Goal: Use online tool/utility: Utilize a website feature to perform a specific function

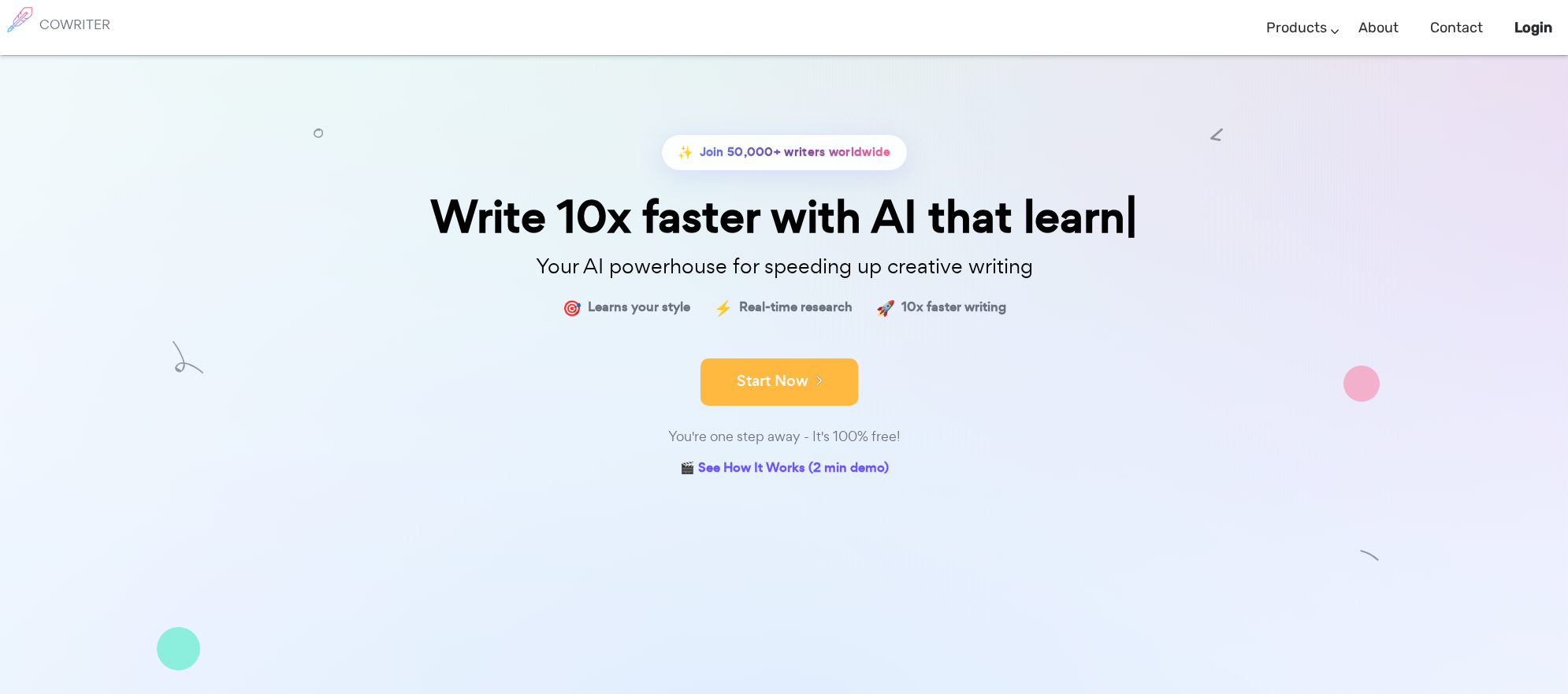
click at [807, 428] on div "✨ Join 50,000+ writers worldwide Write 10x faster with AI that learn Your AI po…" at bounding box center [783, 306] width 788 height 347
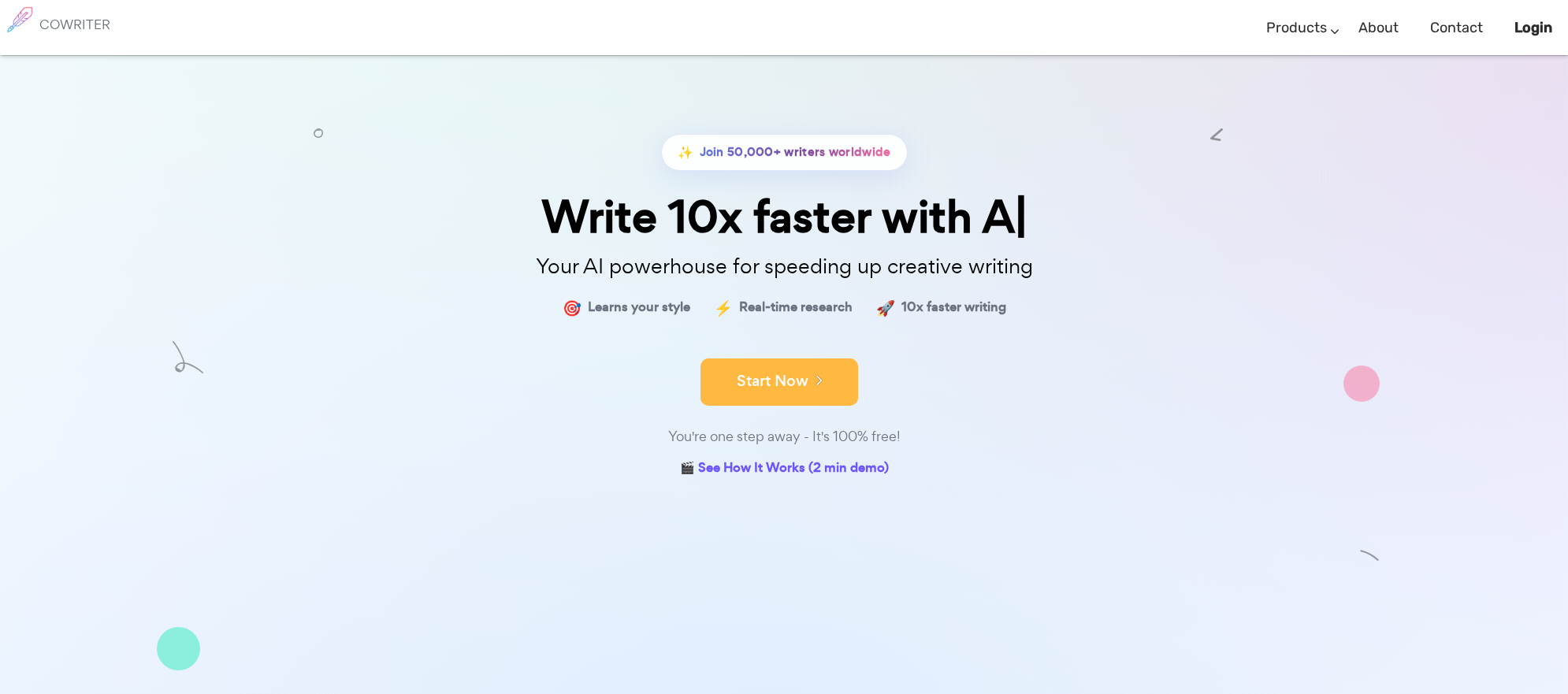
click at [789, 380] on button "Start Now" at bounding box center [778, 383] width 157 height 47
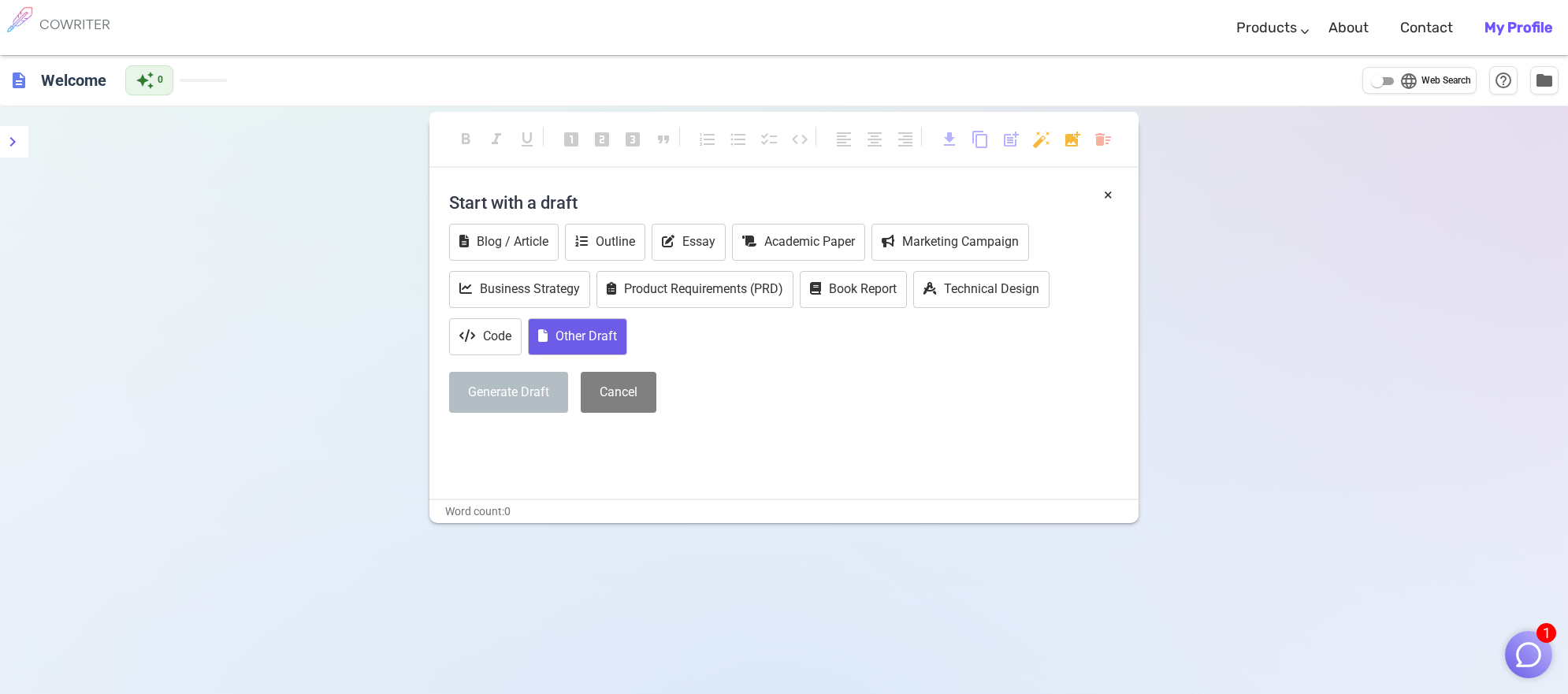
click at [567, 338] on button "Other Draft" at bounding box center [577, 336] width 99 height 37
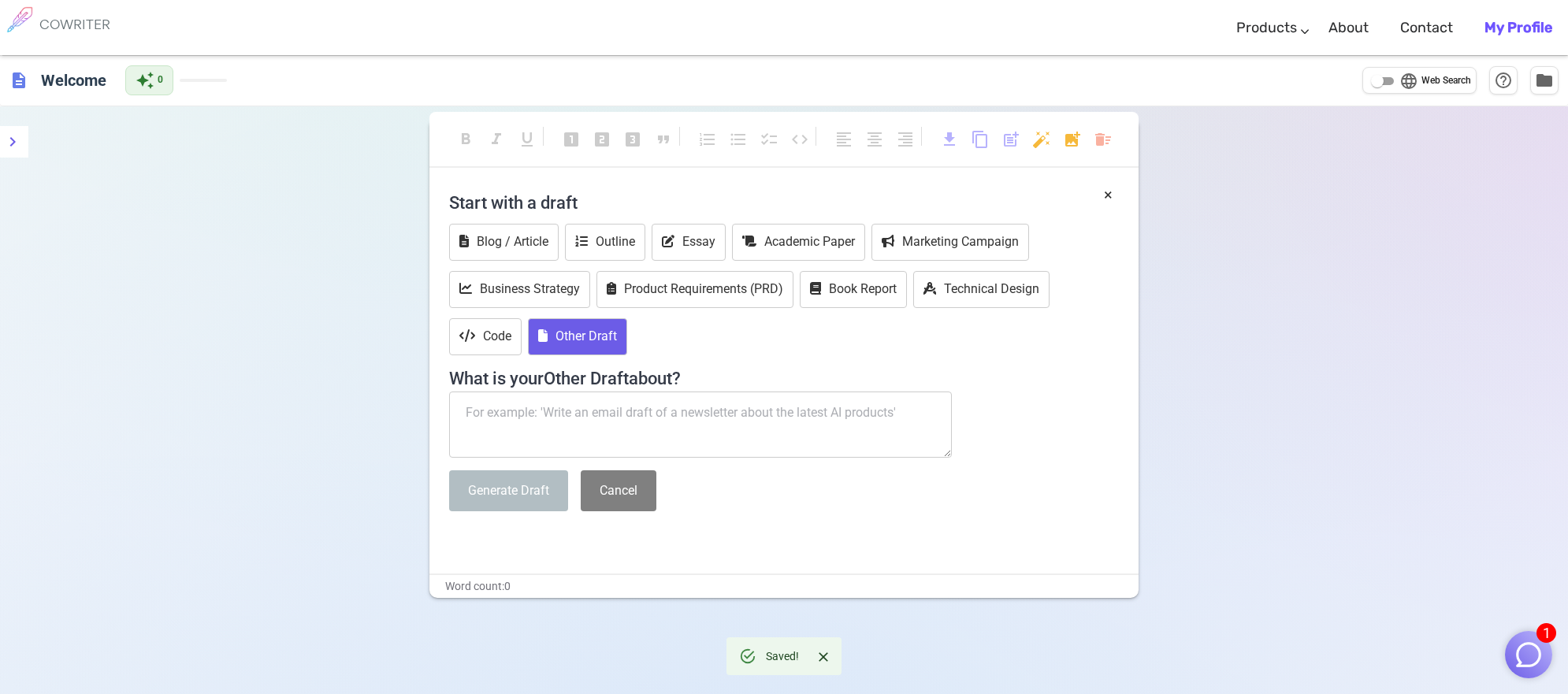
click at [501, 424] on textarea at bounding box center [700, 424] width 502 height 66
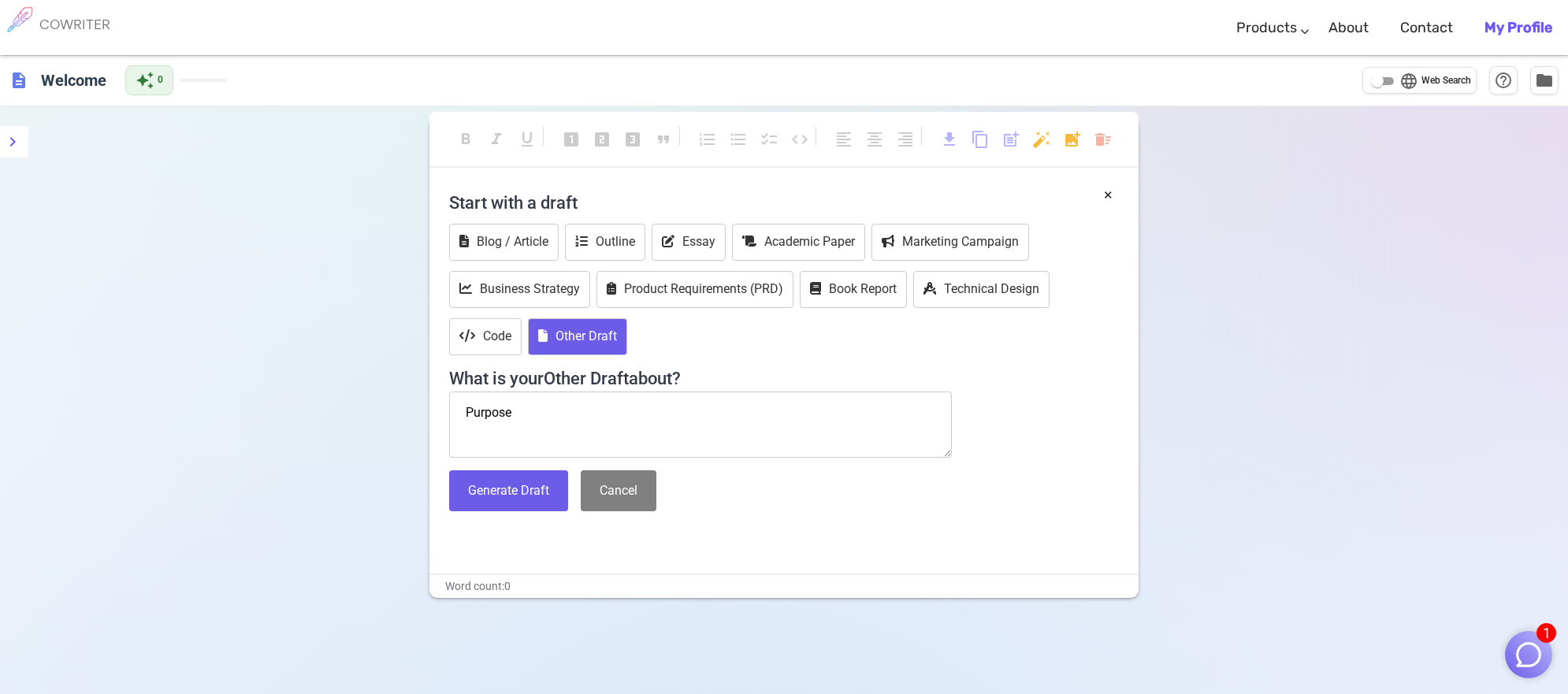
scroll to position [5, 0]
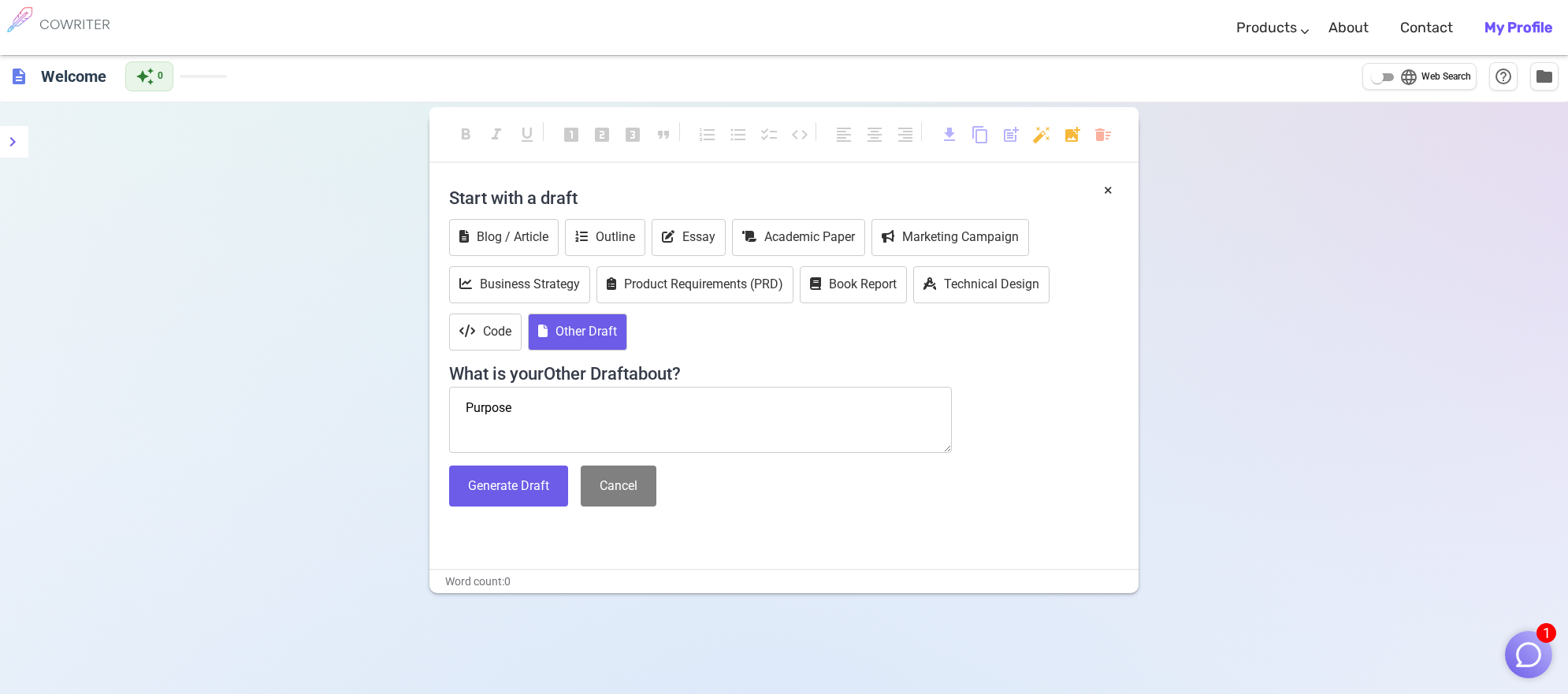
click at [468, 413] on textarea "Purpose" at bounding box center [700, 419] width 502 height 66
click at [541, 416] on textarea "What is my Purpose" at bounding box center [700, 419] width 502 height 66
click at [585, 413] on textarea "What is my purpose" at bounding box center [700, 419] width 502 height 66
type textarea "What is my purpose statement"
click at [520, 493] on button "Generate Draft" at bounding box center [508, 486] width 119 height 42
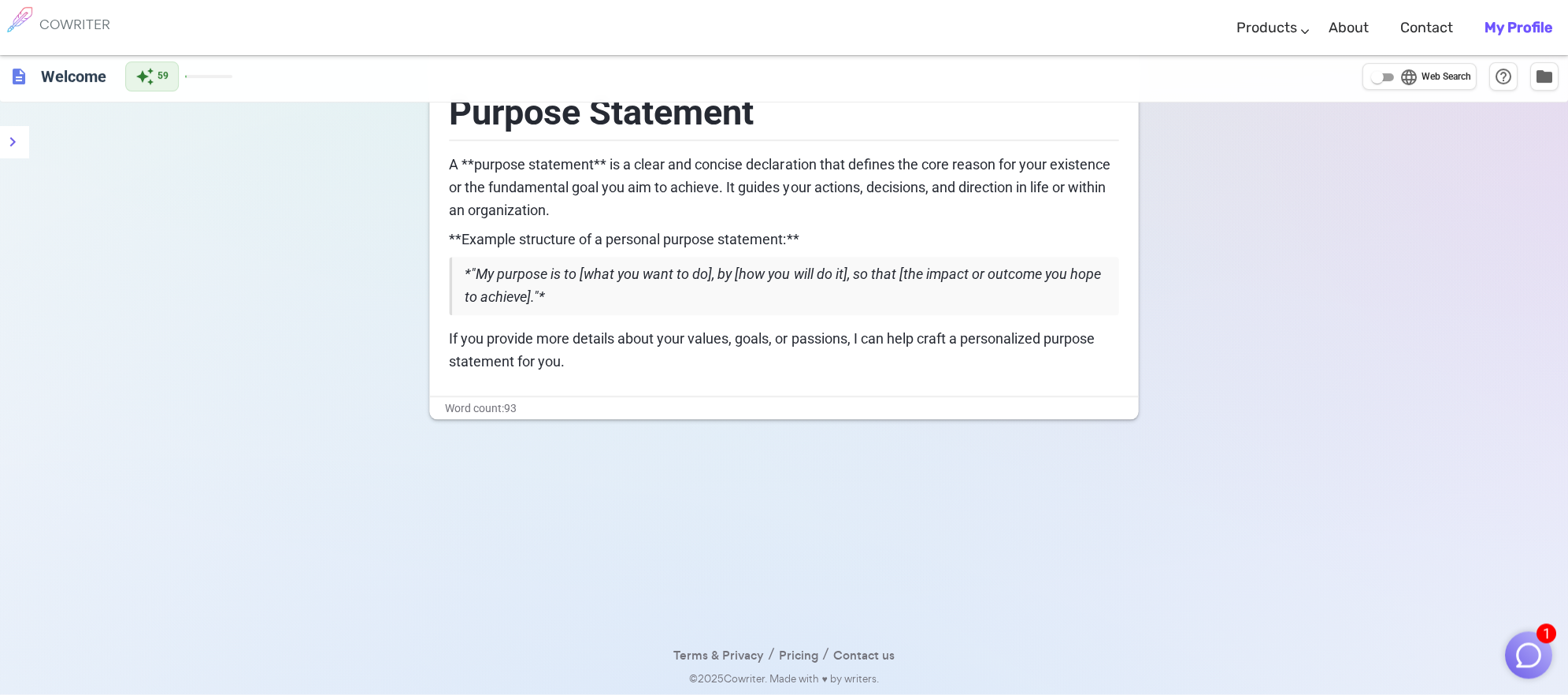
scroll to position [0, 0]
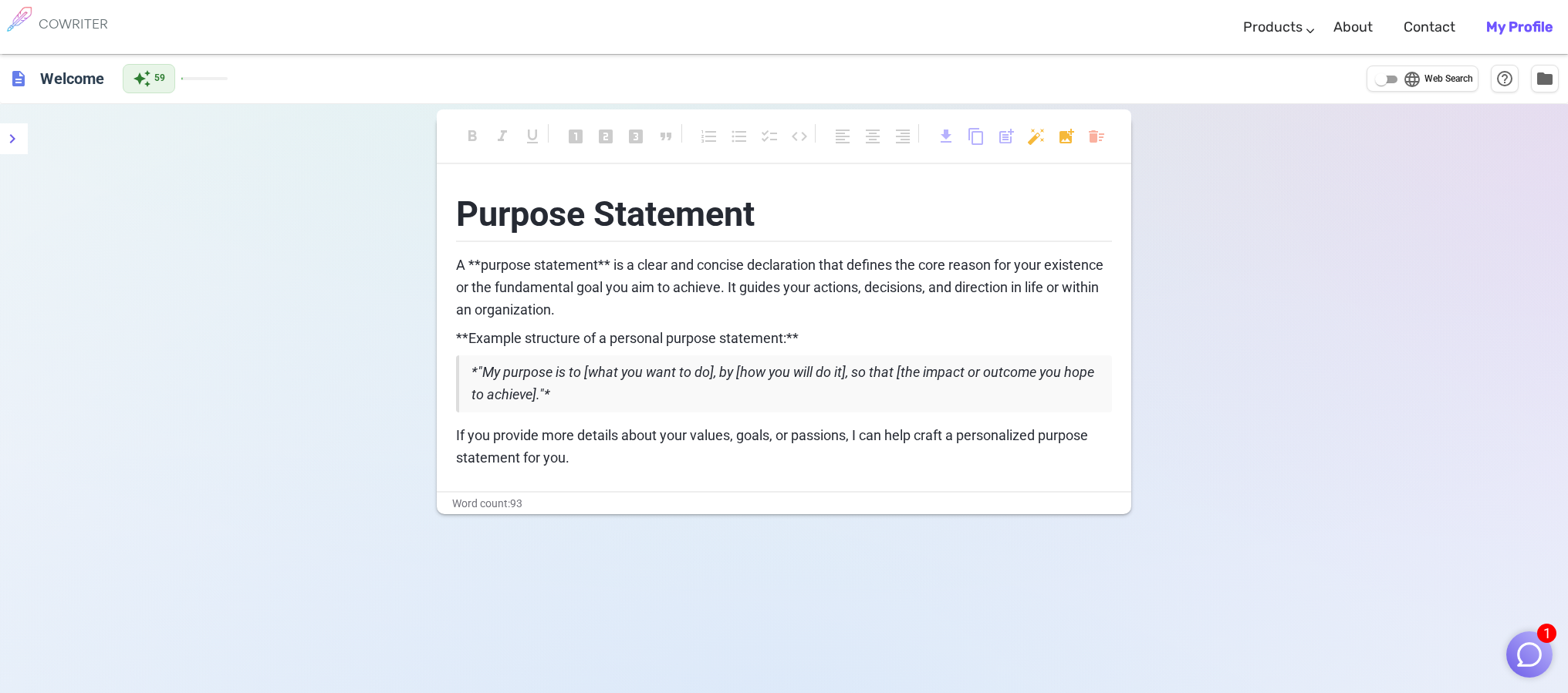
click at [576, 469] on p "If you provide more details about your values, goals, or passions, I can help c…" at bounding box center [784, 447] width 656 height 45
click at [579, 397] on blockquote "*"My purpose is to [what you want to do], by [how you will do it], so that [the…" at bounding box center [784, 383] width 656 height 57
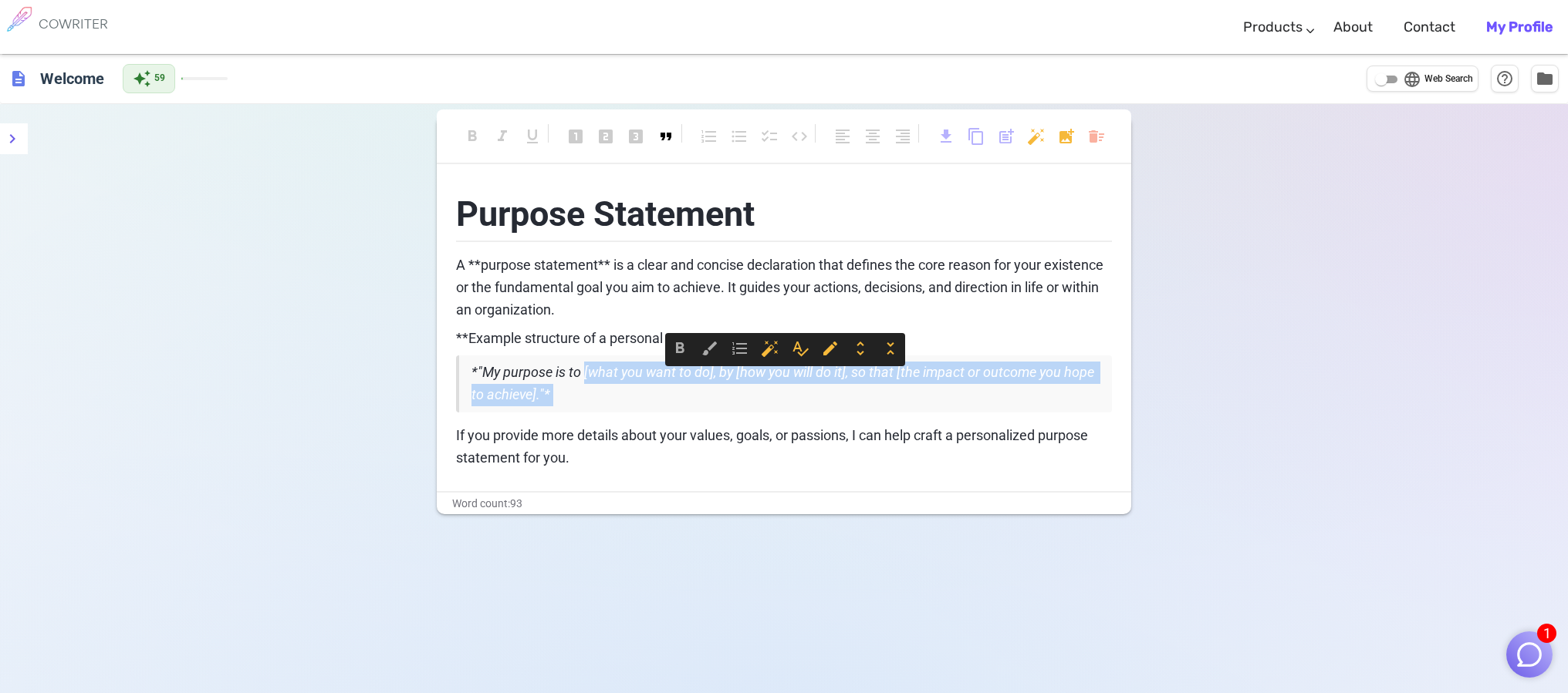
drag, startPoint x: 583, startPoint y: 379, endPoint x: 872, endPoint y: 421, distance: 292.0
click at [872, 421] on div "Purpose Statement A **purpose statement** is a clear and concise declaration th…" at bounding box center [784, 325] width 656 height 290
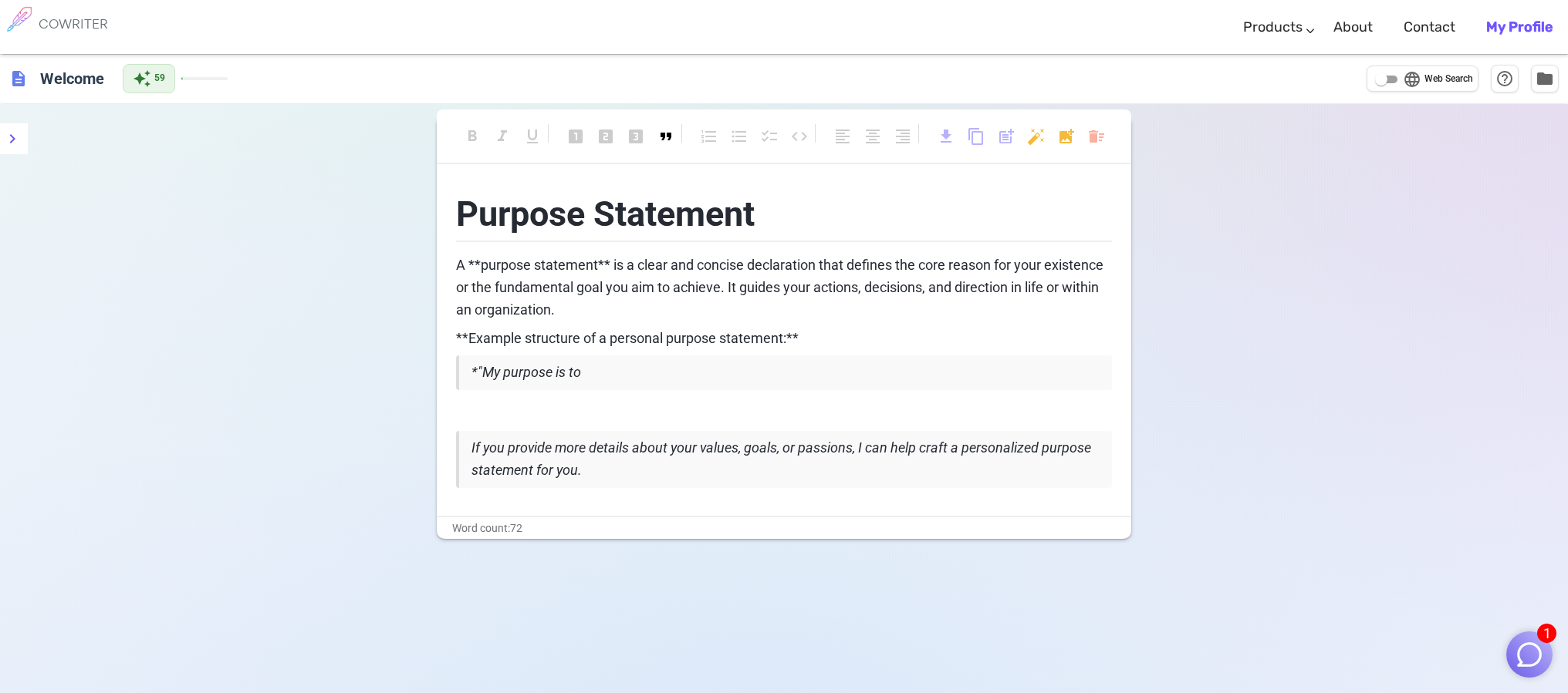
click at [659, 370] on blockquote "*"My purpose is to" at bounding box center [784, 373] width 656 height 35
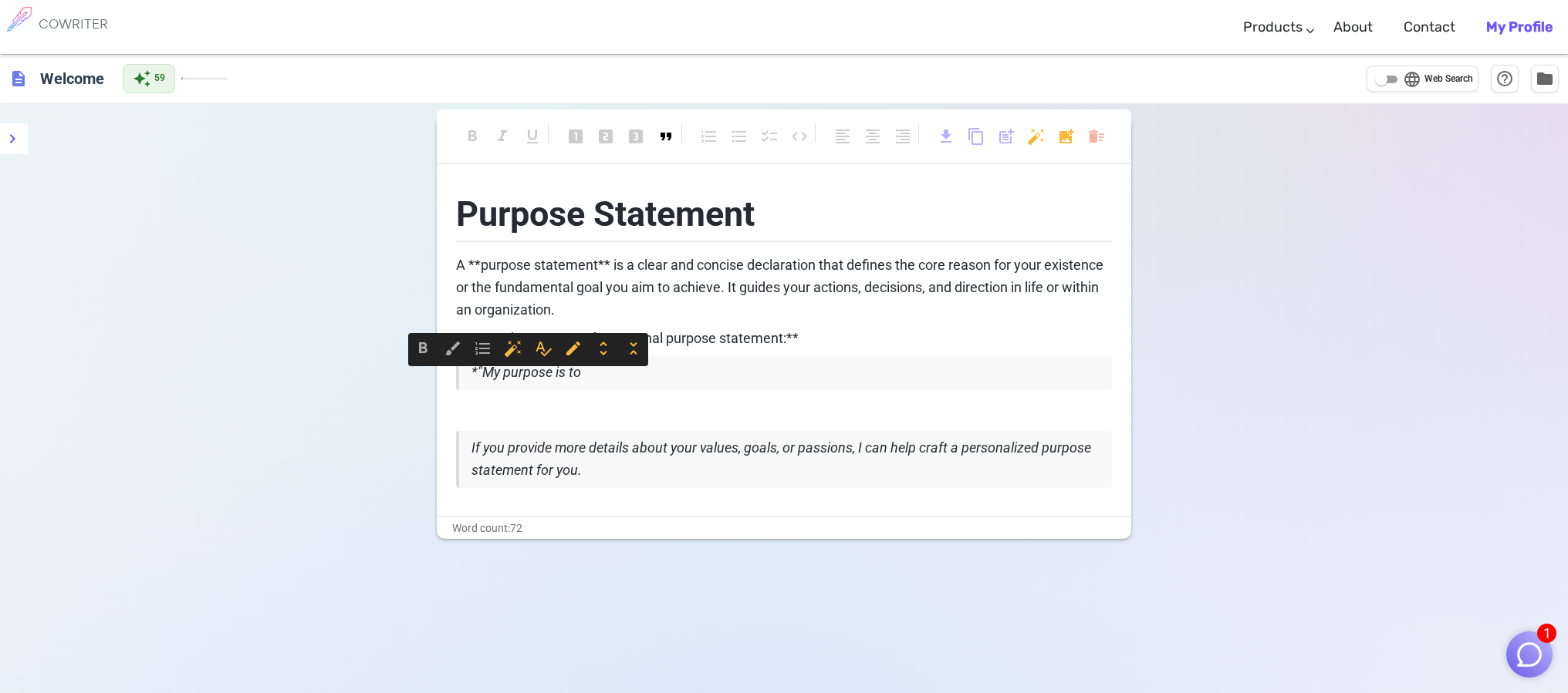
click at [638, 381] on blockquote "*"My purpose is to" at bounding box center [784, 373] width 656 height 35
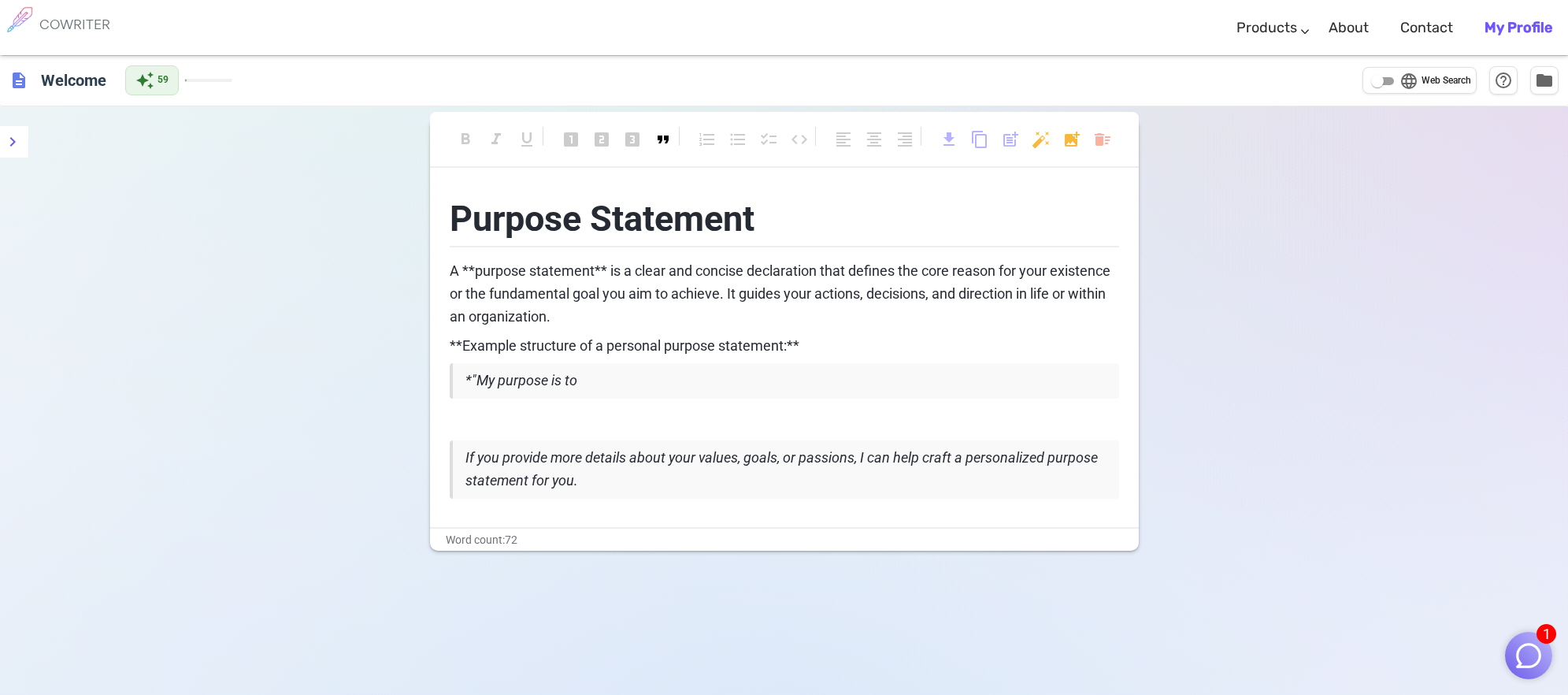
click at [588, 386] on blockquote "*"My purpose is to" at bounding box center [784, 381] width 669 height 36
click at [586, 387] on blockquote "*"My purpose is to" at bounding box center [784, 381] width 669 height 36
click at [700, 389] on span "*"My purpose is to produce tableware and decorative pottery for the" at bounding box center [672, 380] width 413 height 17
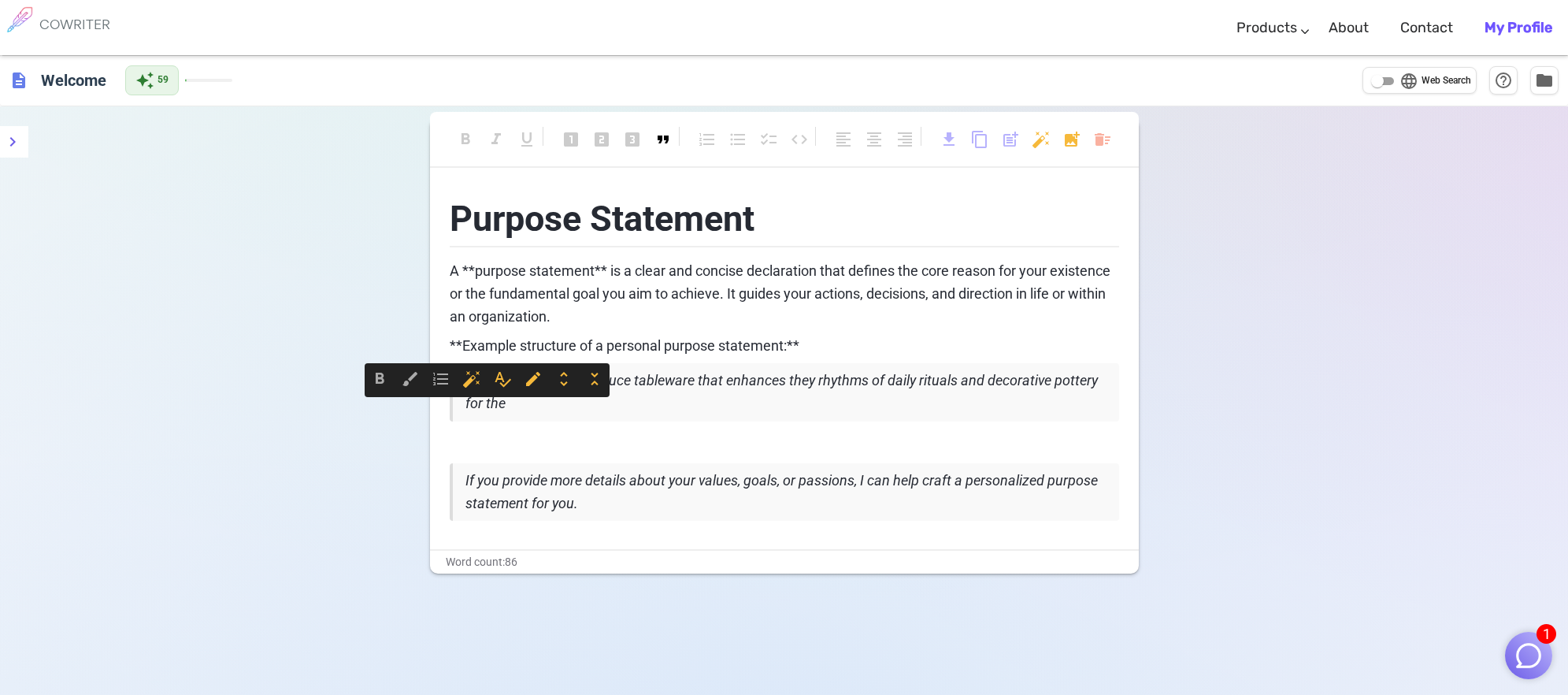
drag, startPoint x: 523, startPoint y: 410, endPoint x: 464, endPoint y: 414, distance: 59.1
click at [464, 414] on blockquote "*"My purpose is to produce tableware that enhances they rhythms of daily ritual…" at bounding box center [784, 391] width 669 height 58
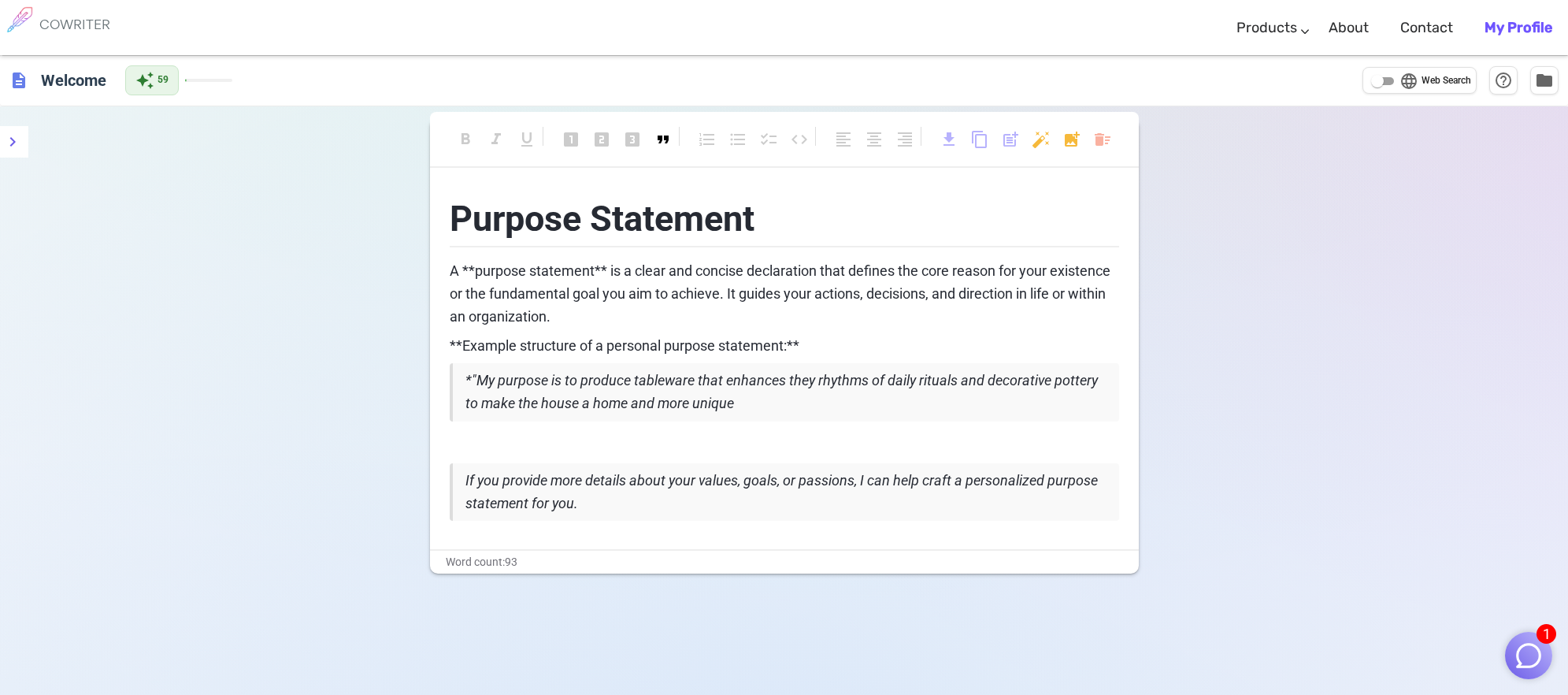
click at [550, 389] on span "*"My purpose is to produce tableware that enhances they rhythms of daily ritual…" at bounding box center [783, 391] width 636 height 40
click at [582, 389] on span "*"My purpose is to produce tableware that enhances they rhythms of daily ritual…" at bounding box center [783, 391] width 636 height 40
click at [696, 388] on span "*"My purpose is to produce tableware that enhances they rhythms of daily ritual…" at bounding box center [783, 391] width 636 height 40
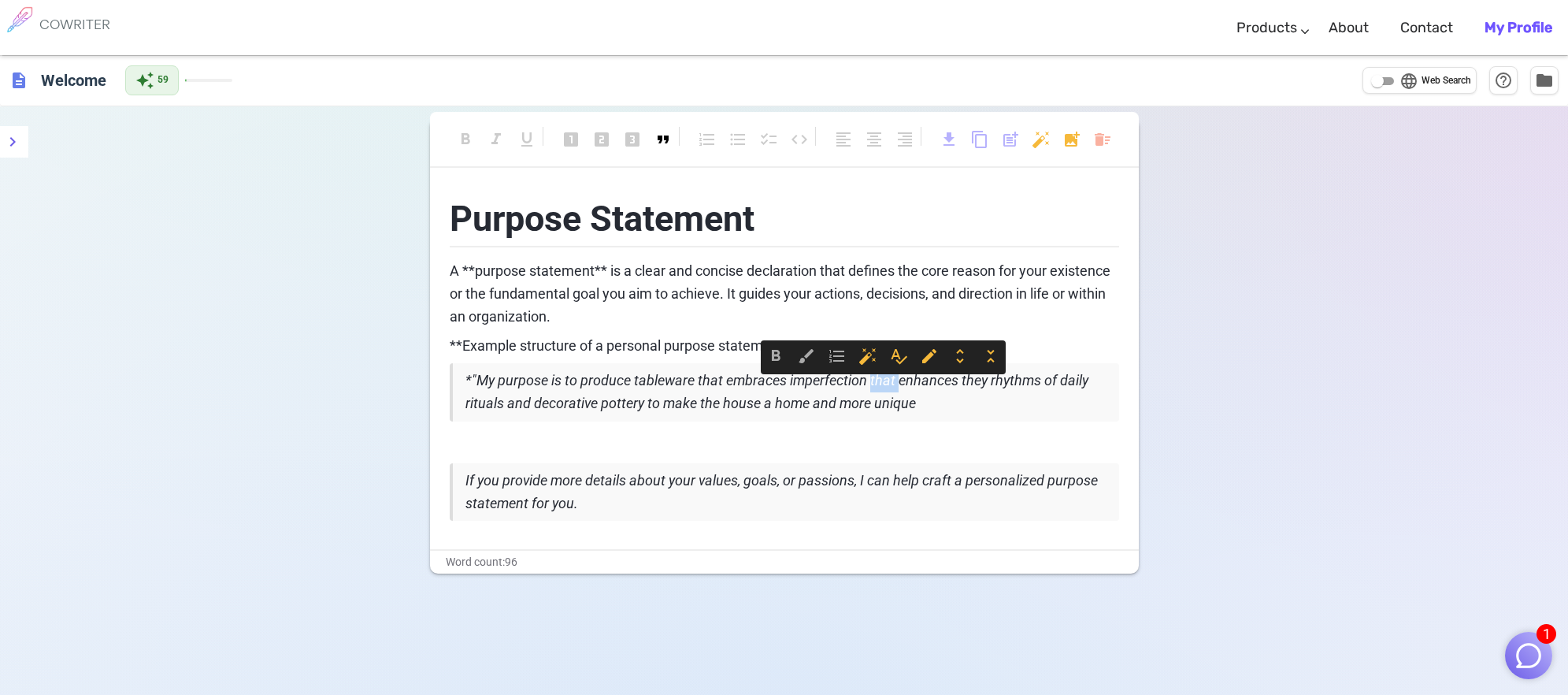
drag, startPoint x: 898, startPoint y: 391, endPoint x: 876, endPoint y: 390, distance: 22.0
click at [870, 391] on span "*"My purpose is to produce tableware that embraces imperfection that enhances t…" at bounding box center [778, 391] width 626 height 40
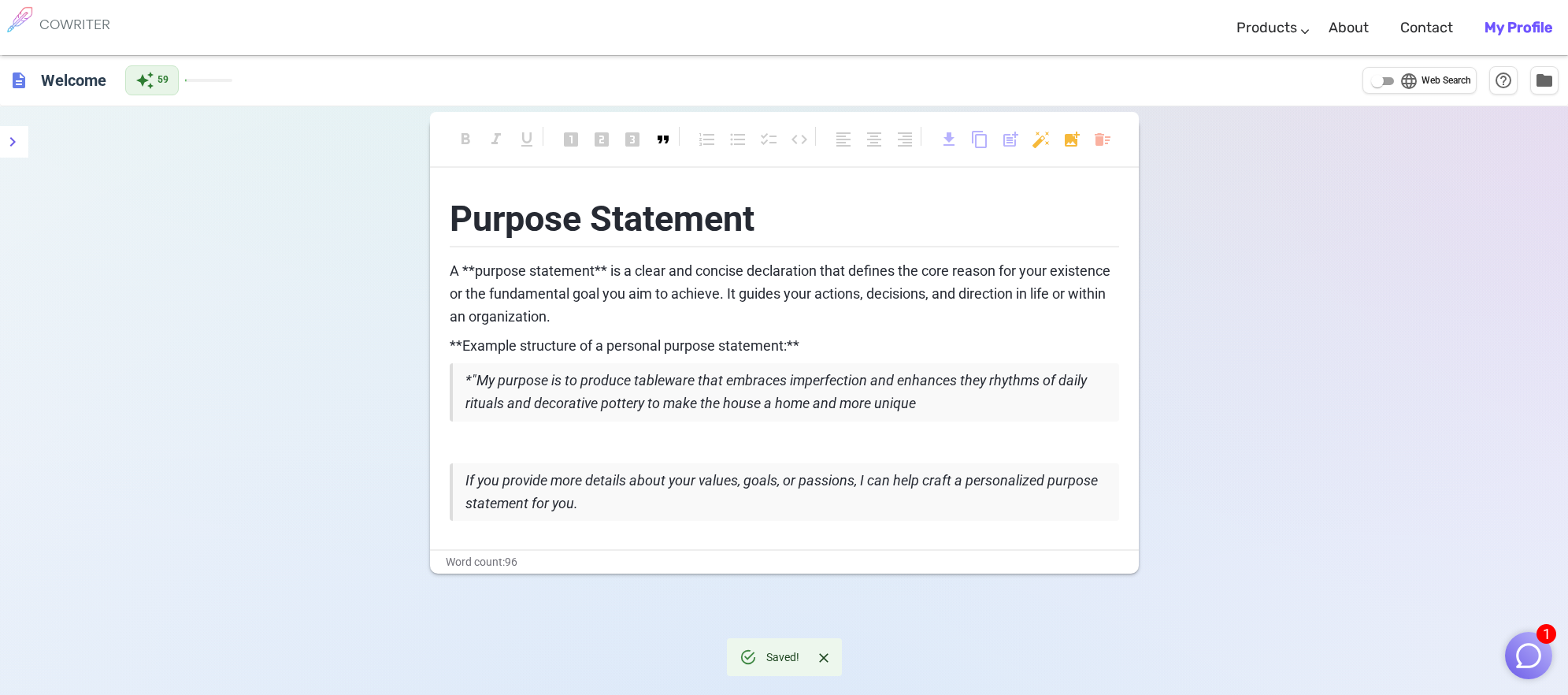
click at [985, 386] on span "*"My purpose is to produce tableware that embraces imperfection and enhances th…" at bounding box center [778, 391] width 625 height 40
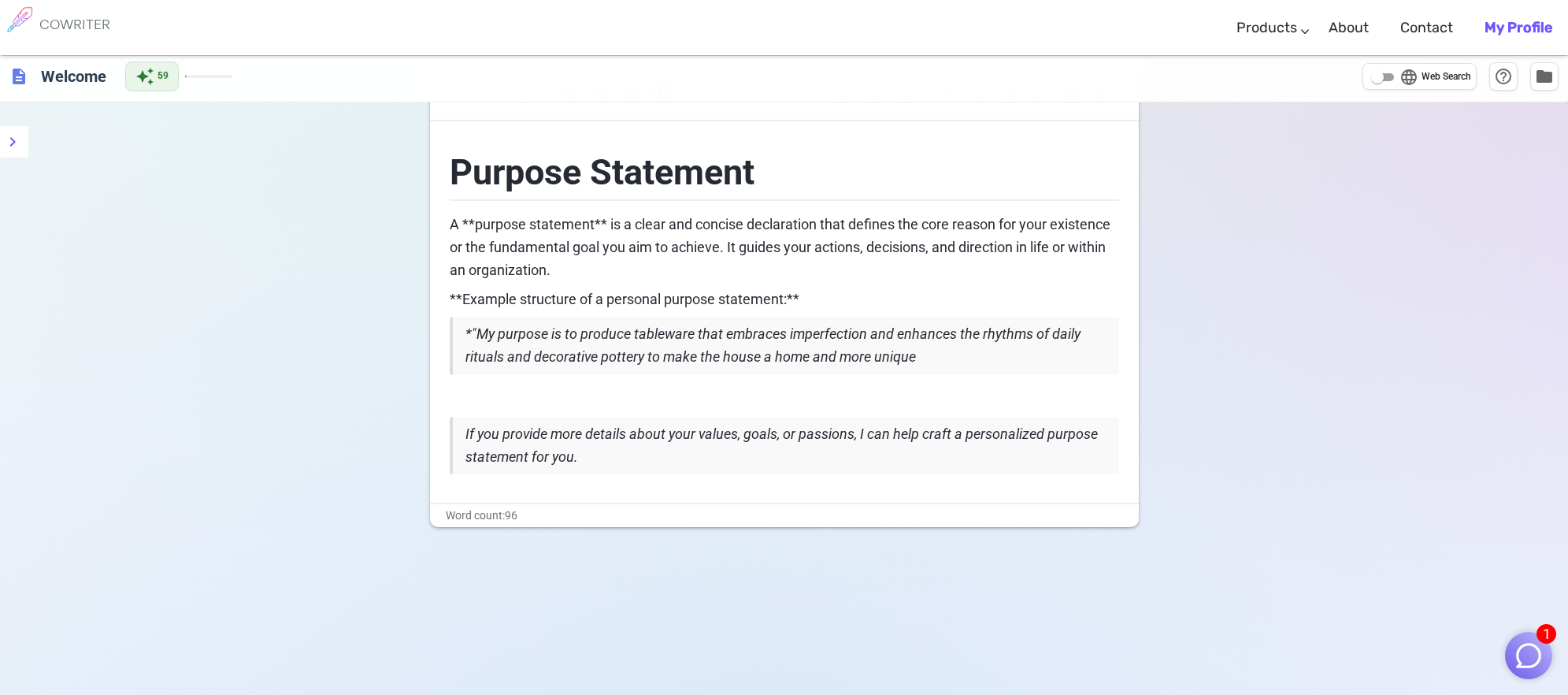
scroll to position [113, 0]
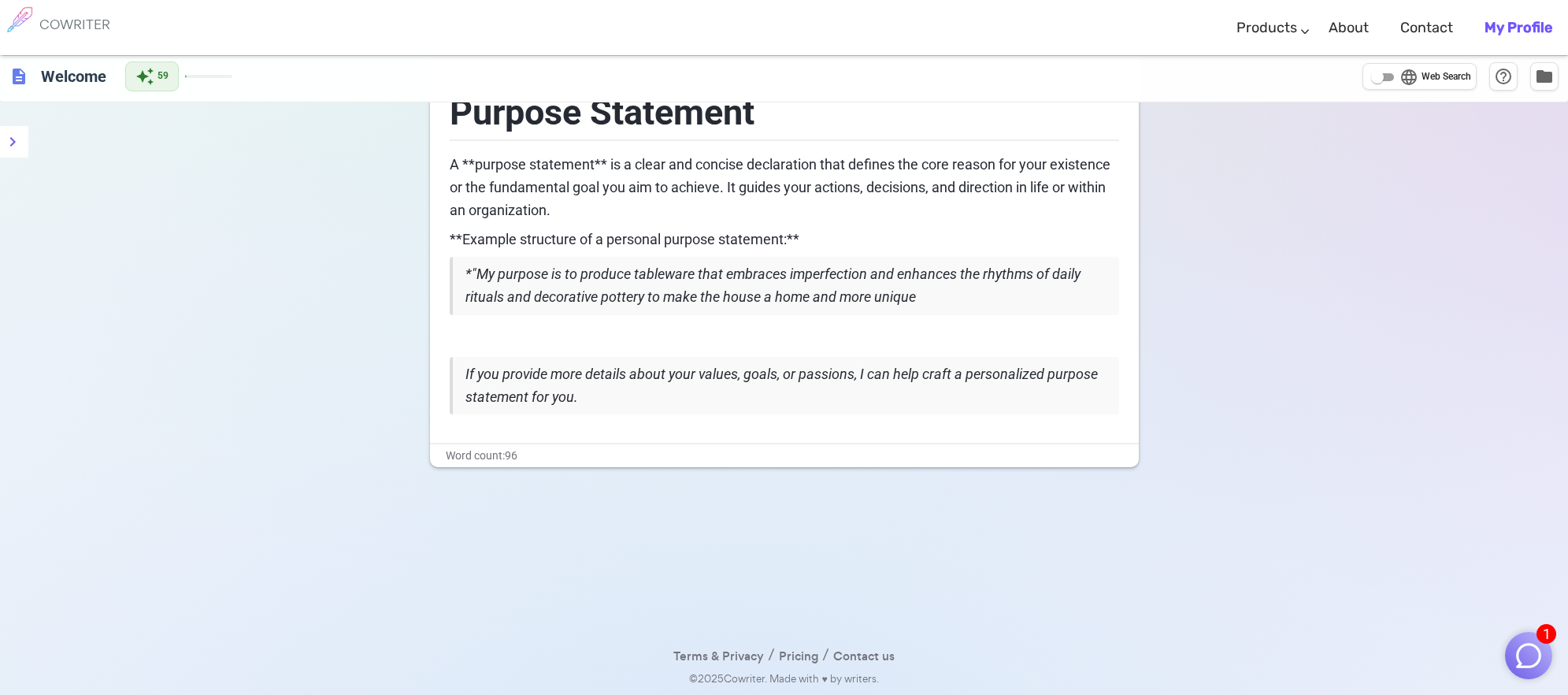
click at [647, 301] on span "*"My purpose is to produce tableware that embraces imperfection and enhances th…" at bounding box center [774, 286] width 618 height 40
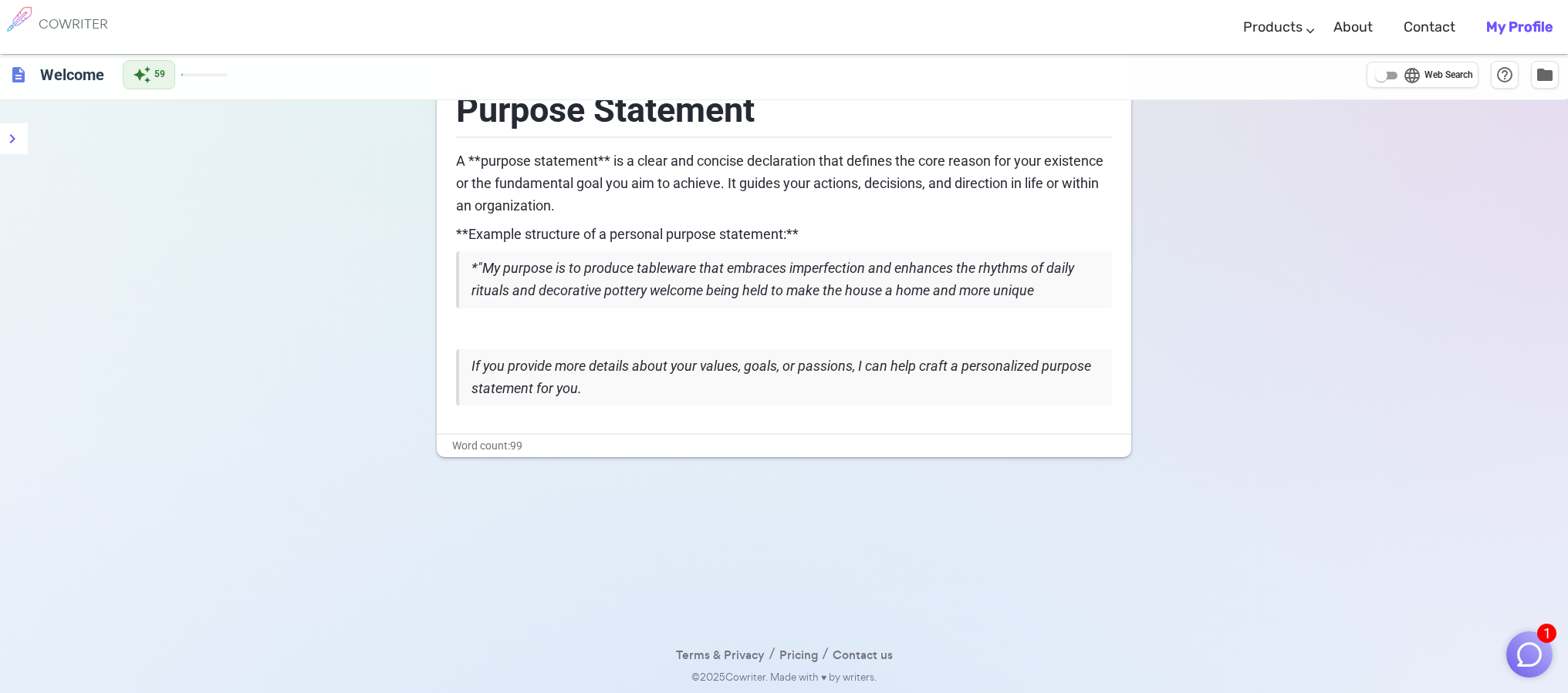
click at [562, 418] on div "Purpose Statement A **purpose statement** is a clear and concise declaration th…" at bounding box center [784, 255] width 694 height 359
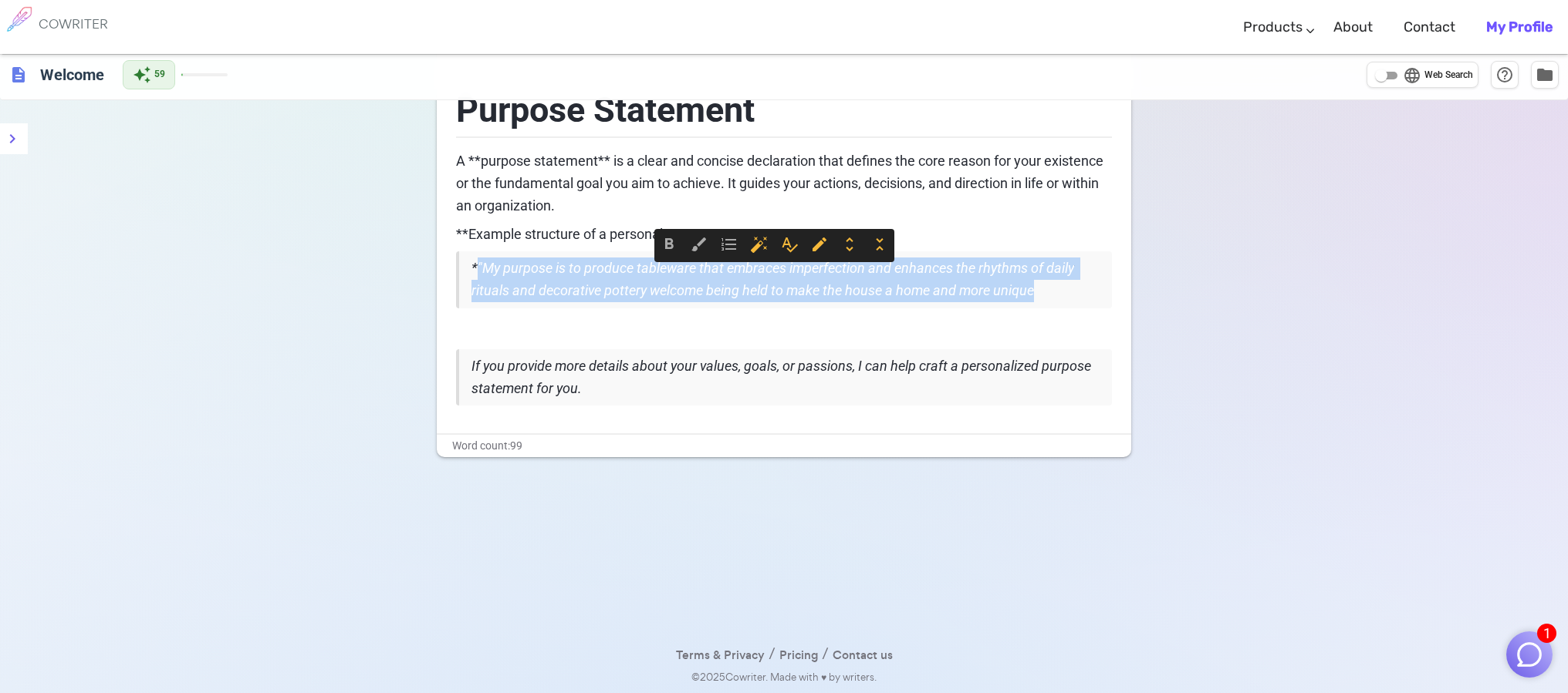
drag, startPoint x: 475, startPoint y: 267, endPoint x: 1032, endPoint y: 320, distance: 559.5
click at [1032, 321] on div "Purpose Statement A **purpose statement** is a clear and concise declaration th…" at bounding box center [784, 241] width 656 height 331
copy div ""My purpose is to produce tableware that embraces imperfection and enhances the…"
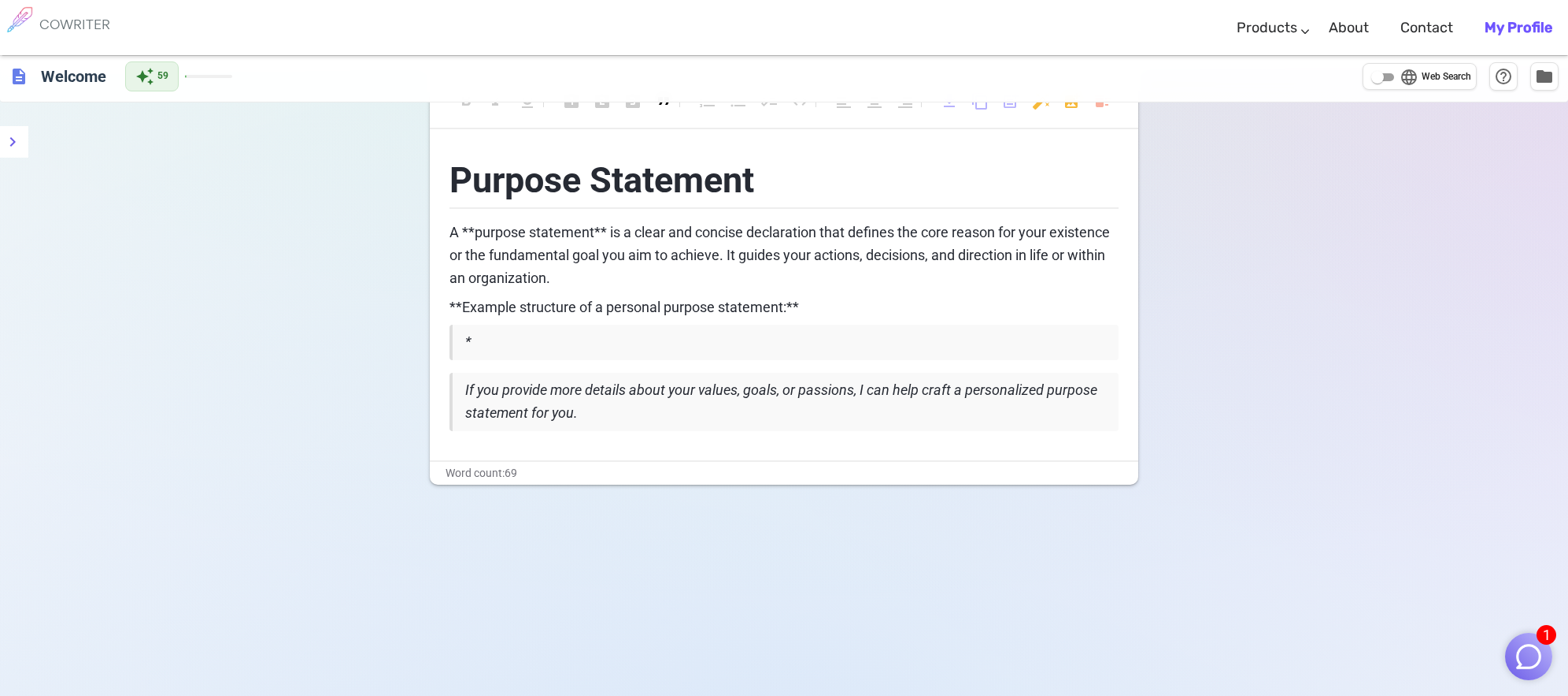
scroll to position [30, 0]
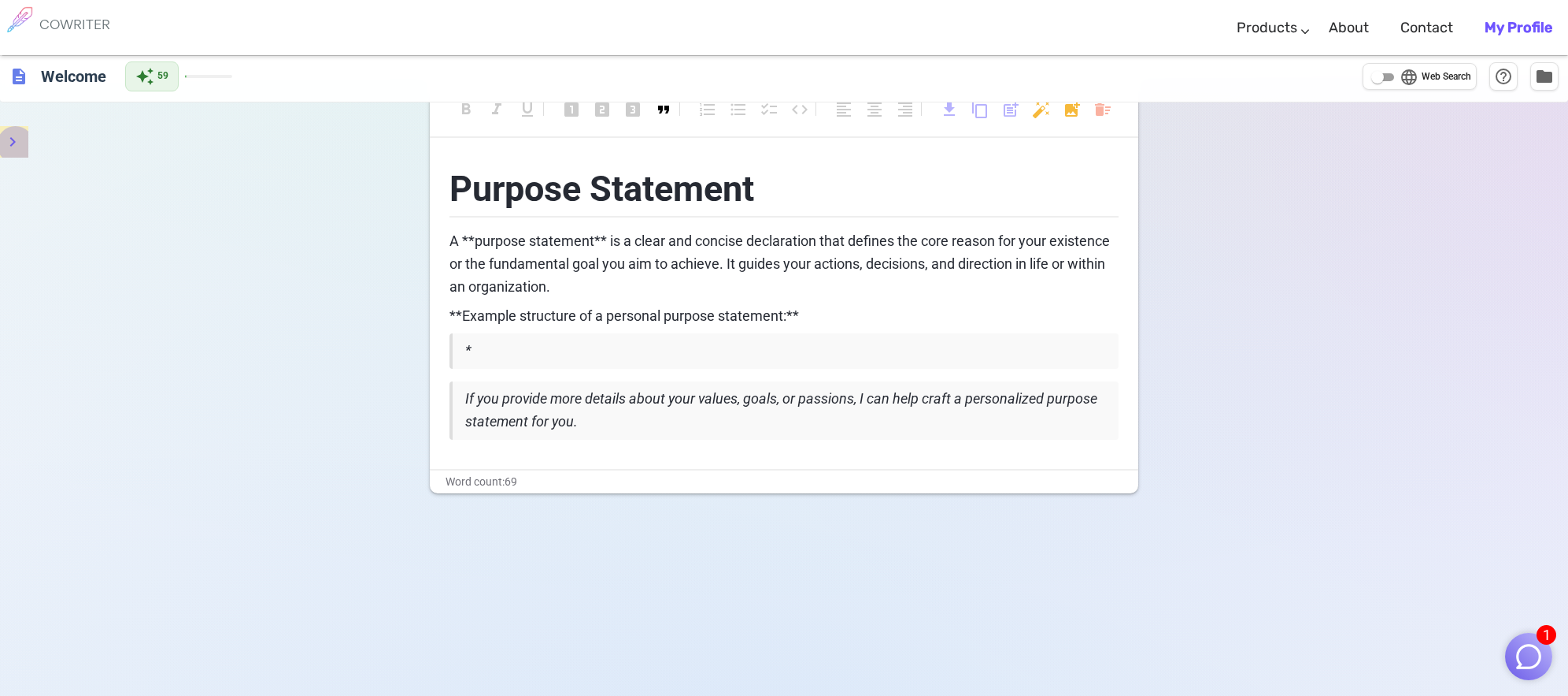
click at [16, 141] on icon "menu" at bounding box center [13, 142] width 6 height 10
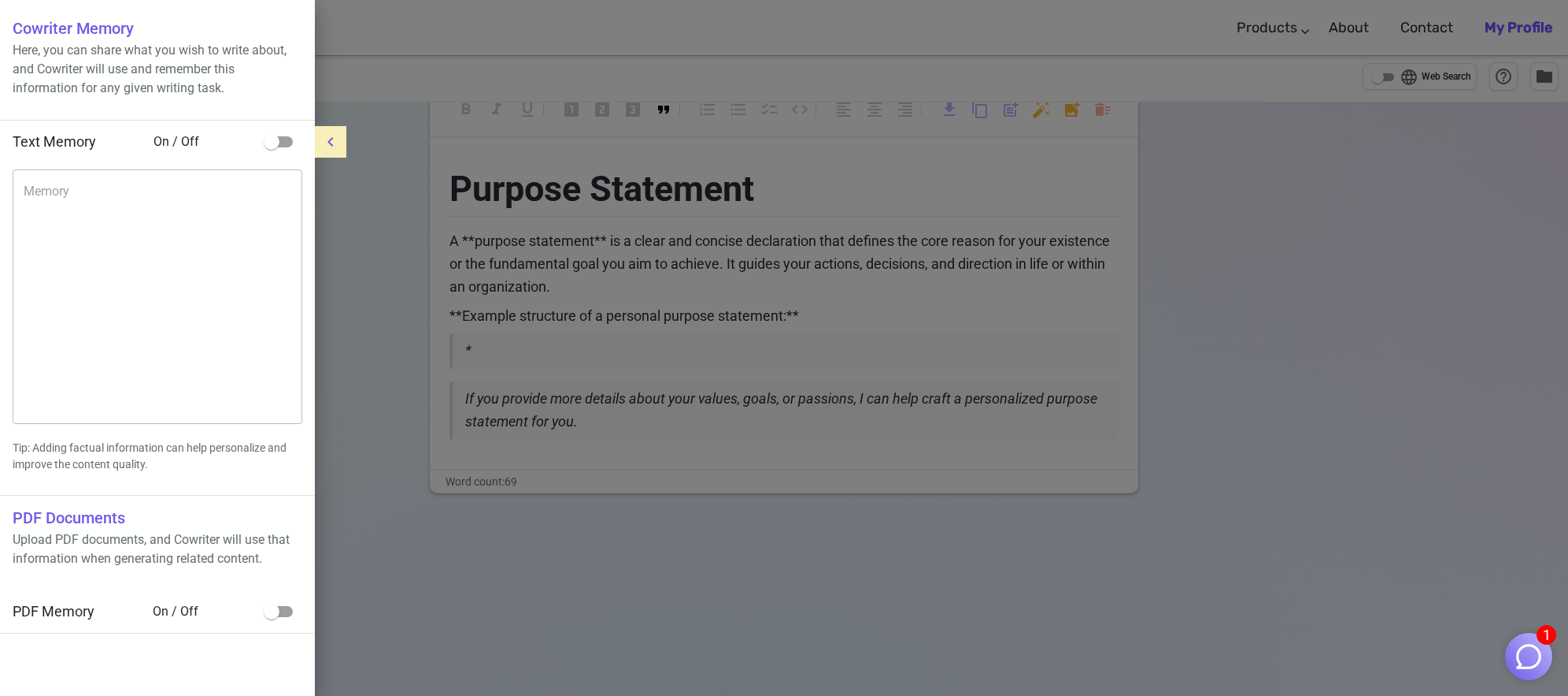
scroll to position [43, 0]
